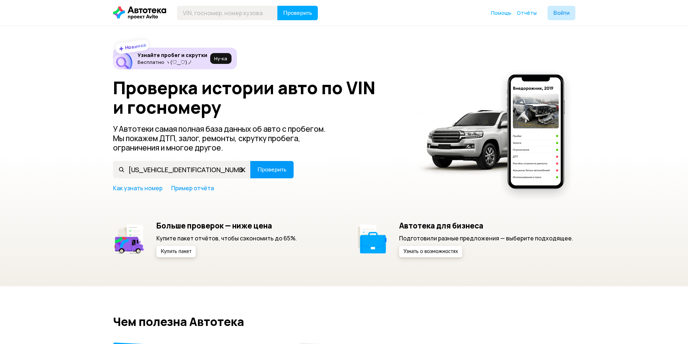
type input "[US_VEHICLE_IDENTIFICATION_NUMBER]"
click at [268, 167] on span "Проверить" at bounding box center [272, 170] width 29 height 6
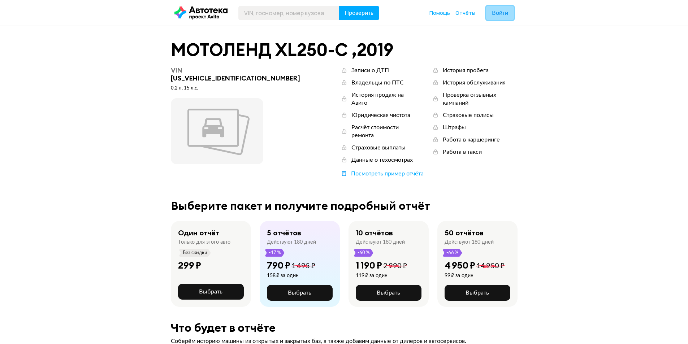
click at [492, 15] on span "Войти" at bounding box center [500, 13] width 16 height 6
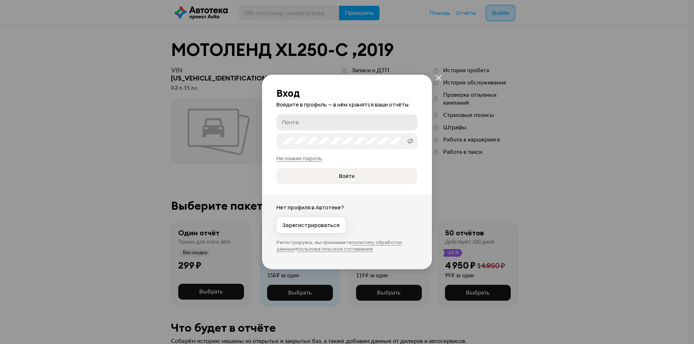
click at [313, 118] on label "Почта" at bounding box center [346, 123] width 141 height 16
click at [313, 119] on input "Почта" at bounding box center [348, 122] width 132 height 7
click at [276, 168] on button "Войти" at bounding box center [346, 176] width 141 height 16
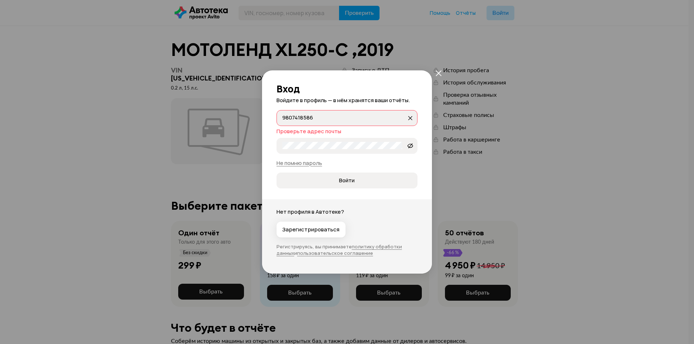
drag, startPoint x: 317, startPoint y: 116, endPoint x: 252, endPoint y: 121, distance: 65.3
click at [252, 121] on div "Вход Войдите в профиль — в нём хранятся ваши отчёты. 9807418586 9807418586 Пров…" at bounding box center [347, 172] width 694 height 344
click at [276, 172] on div "Позже" at bounding box center [347, 168] width 694 height 7
drag, startPoint x: 320, startPoint y: 124, endPoint x: 261, endPoint y: 142, distance: 62.4
click at [261, 142] on div "Вход Войдите в профиль — в нём хранятся ваши отчёты. 9807418586 9807418586 Пров…" at bounding box center [347, 172] width 694 height 344
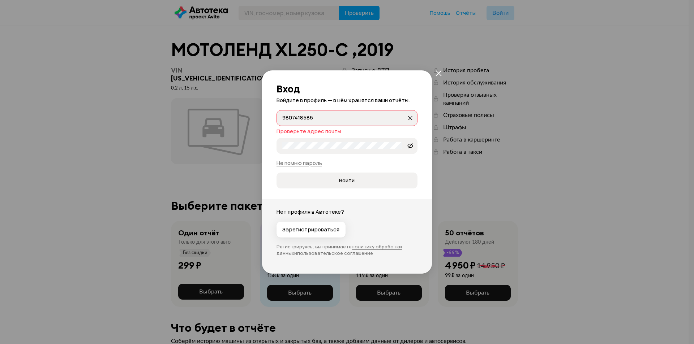
drag, startPoint x: 318, startPoint y: 116, endPoint x: 208, endPoint y: 110, distance: 110.0
click at [208, 110] on div "Вход Войдите в профиль — в нём хранятся ваши отчёты. 9807418586 9807418586 Пров…" at bounding box center [347, 172] width 694 height 344
type input "н"
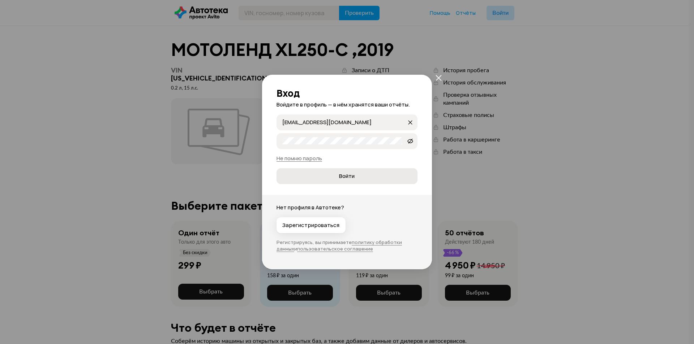
type input "[EMAIL_ADDRESS][DOMAIN_NAME]"
click at [336, 174] on span "Войти" at bounding box center [346, 176] width 129 height 7
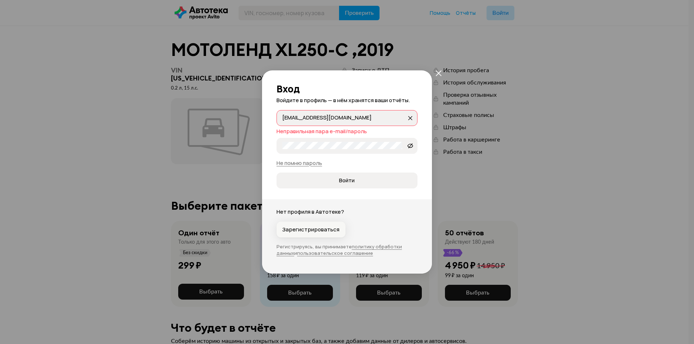
click at [313, 229] on span "Зарегистрироваться" at bounding box center [310, 229] width 57 height 7
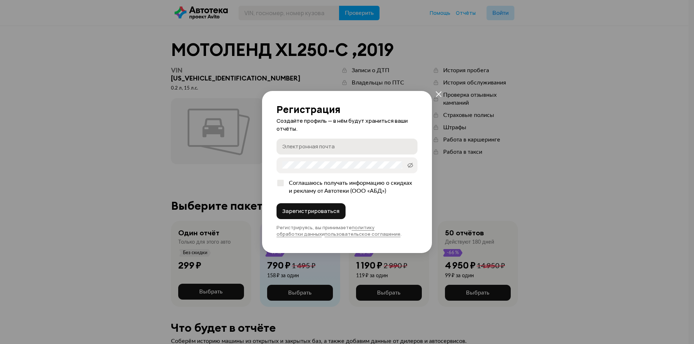
click at [328, 142] on label "Электронная почта" at bounding box center [346, 147] width 141 height 16
click at [328, 143] on input "Электронная почта" at bounding box center [348, 146] width 132 height 7
type input "[EMAIL_ADDRESS][DOMAIN_NAME]"
click at [305, 212] on span "Зарегистрироваться" at bounding box center [310, 211] width 57 height 7
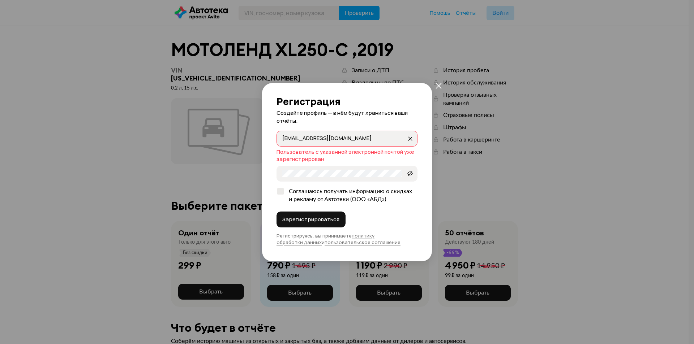
click at [438, 87] on icon "закрыть" at bounding box center [438, 86] width 6 height 6
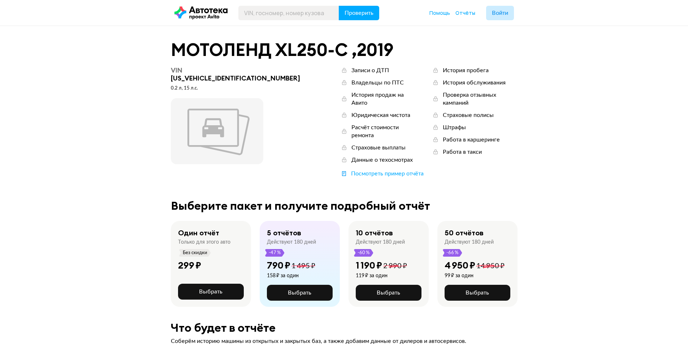
drag, startPoint x: 410, startPoint y: 102, endPoint x: 410, endPoint y: 107, distance: 5.4
click at [432, 107] on div "История пробега История обслуживания Проверка отзывных кампаний Страховые полис…" at bounding box center [475, 113] width 86 height 94
click at [471, 11] on span "Отчёты" at bounding box center [466, 12] width 20 height 7
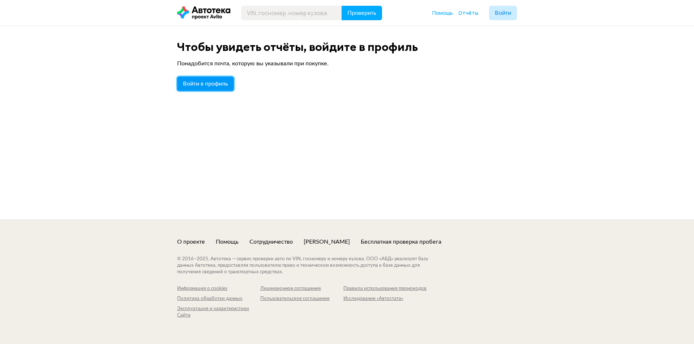
click at [210, 85] on span "Войти в профиль" at bounding box center [205, 84] width 45 height 6
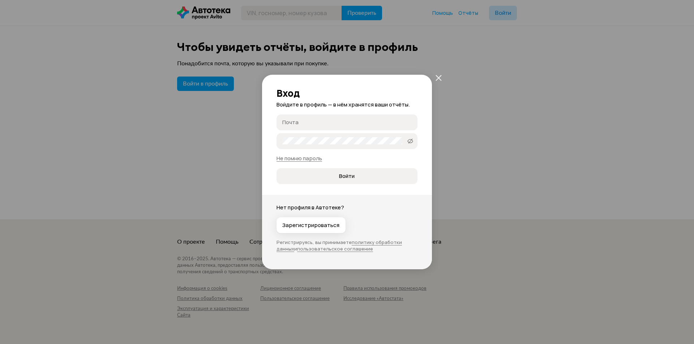
click at [314, 123] on input "Почта" at bounding box center [348, 122] width 132 height 7
type input "[EMAIL_ADDRESS][DOMAIN_NAME]"
click at [300, 157] on link "Не помню пароль" at bounding box center [299, 159] width 46 height 8
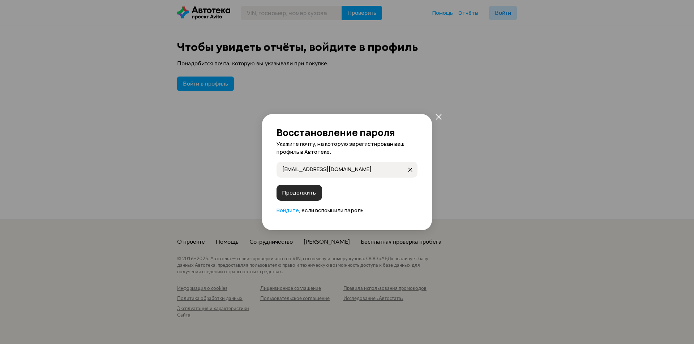
click at [302, 186] on button "Продолжить" at bounding box center [299, 193] width 46 height 16
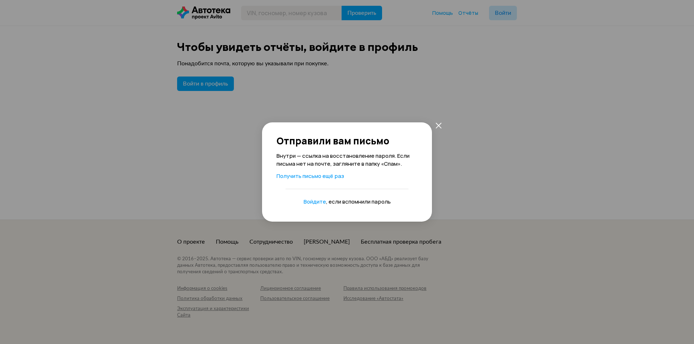
click at [438, 125] on icon "закрыть" at bounding box center [438, 125] width 6 height 6
